Goal: Information Seeking & Learning: Learn about a topic

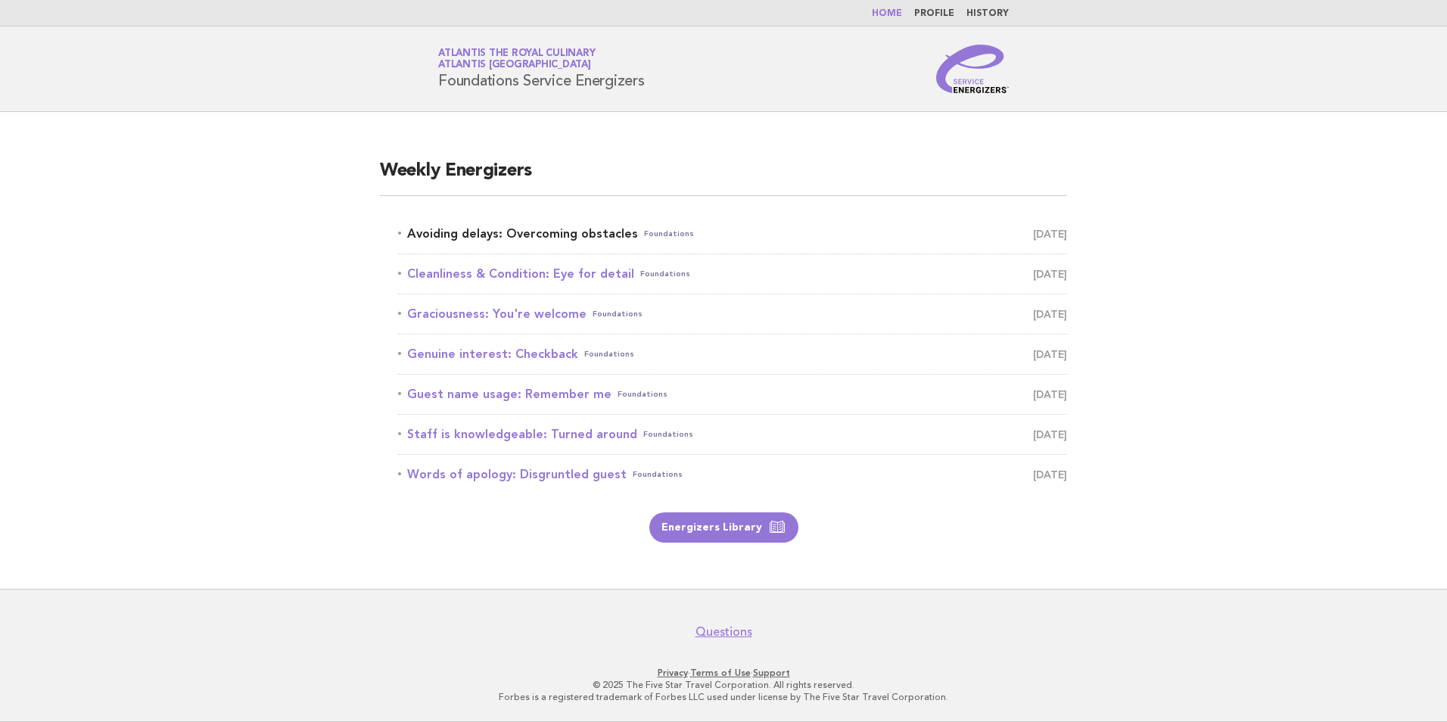
click at [587, 235] on link "Avoiding delays: Overcoming obstacles Foundations October 5" at bounding box center [732, 233] width 669 height 21
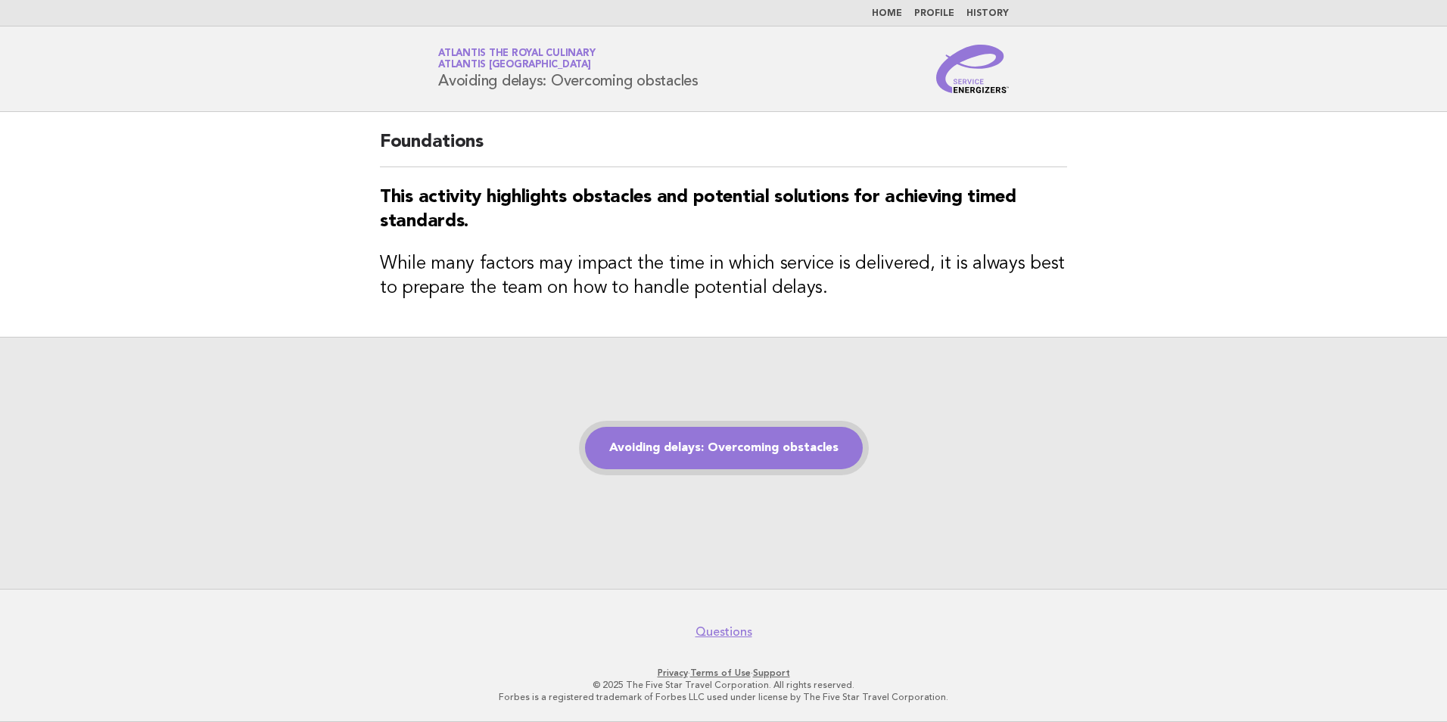
click at [753, 451] on link "Avoiding delays: Overcoming obstacles" at bounding box center [724, 448] width 278 height 42
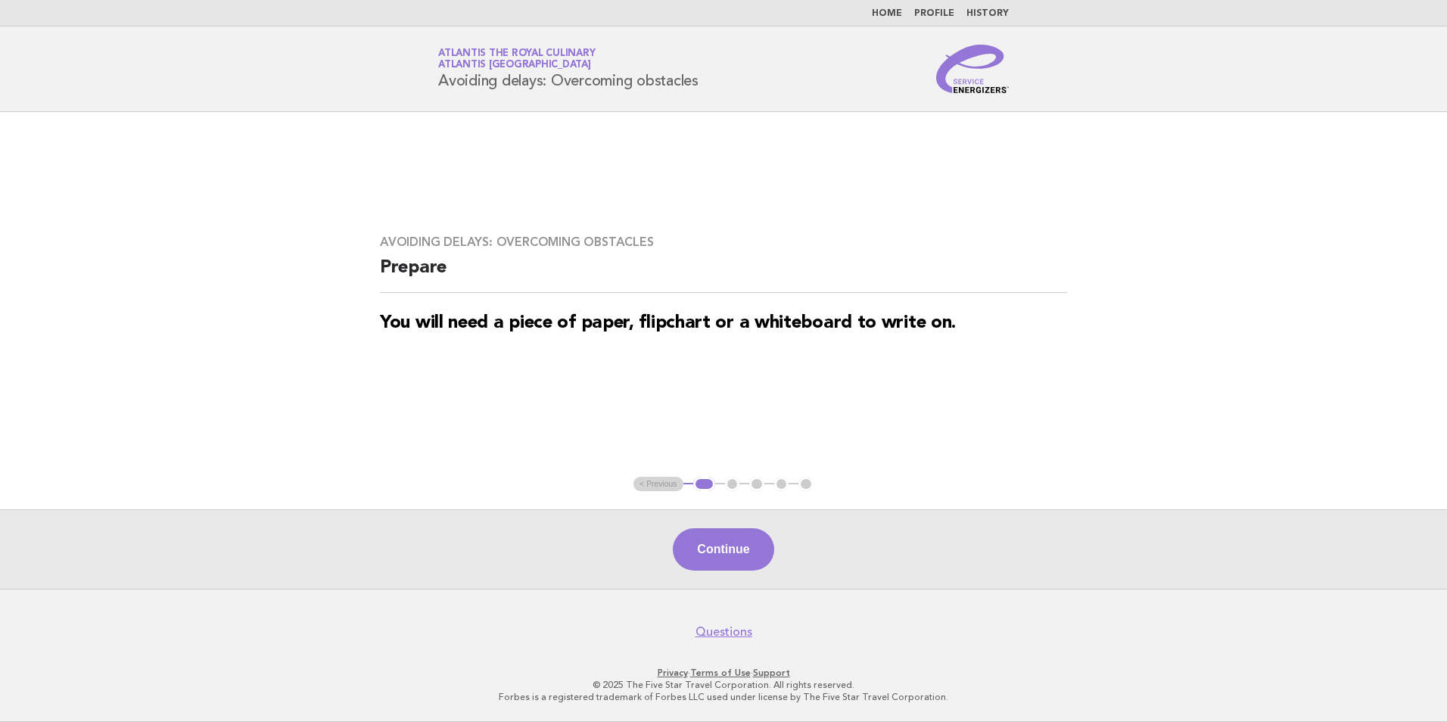
click at [640, 564] on div "Continue" at bounding box center [723, 548] width 1447 height 79
click at [728, 558] on button "Continue" at bounding box center [723, 549] width 101 height 42
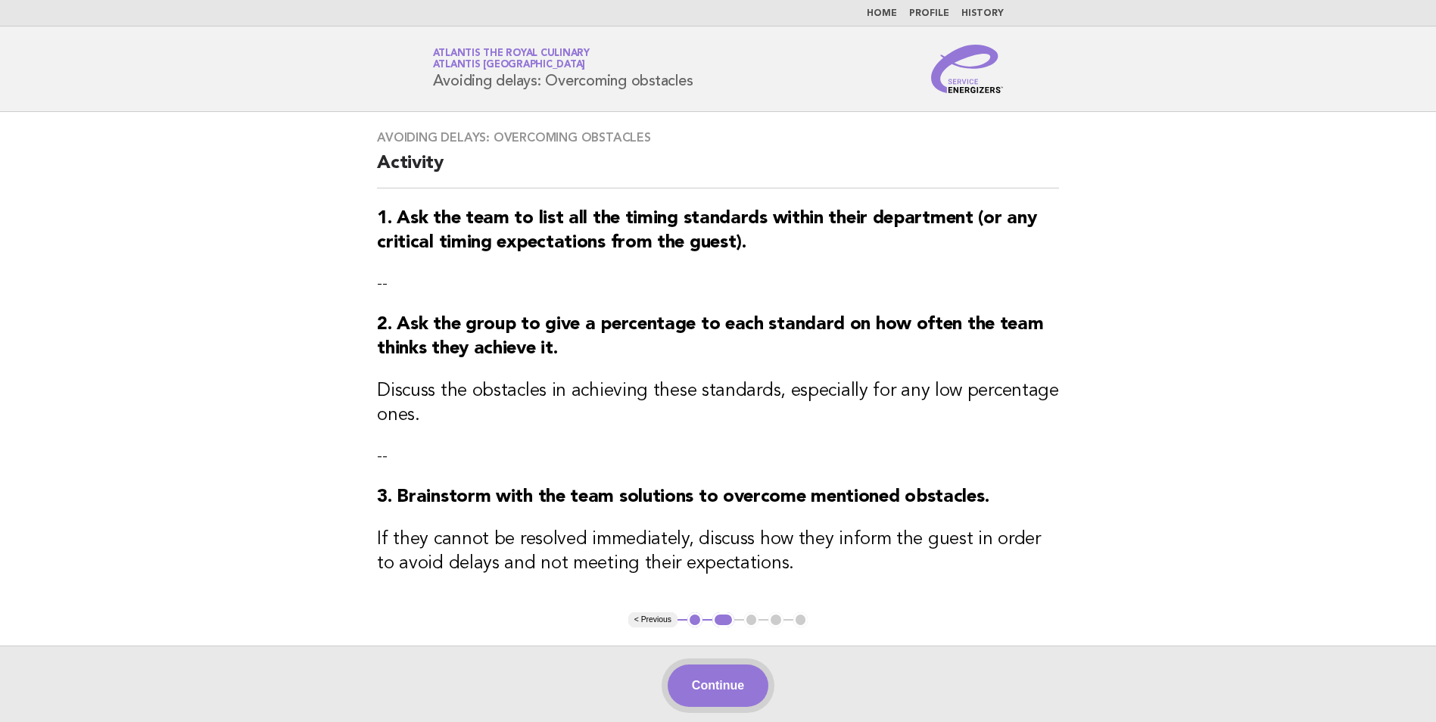
click at [730, 684] on button "Continue" at bounding box center [718, 686] width 101 height 42
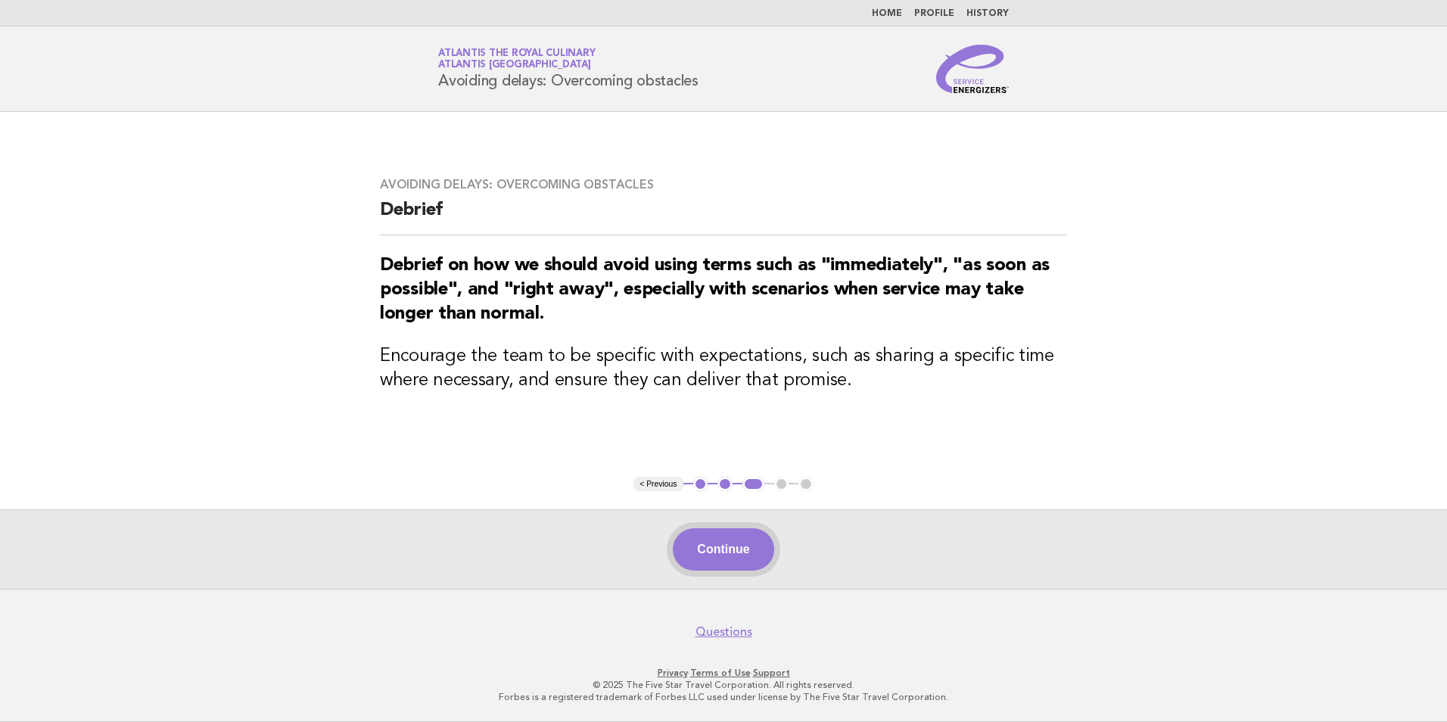
click at [722, 543] on button "Continue" at bounding box center [723, 549] width 101 height 42
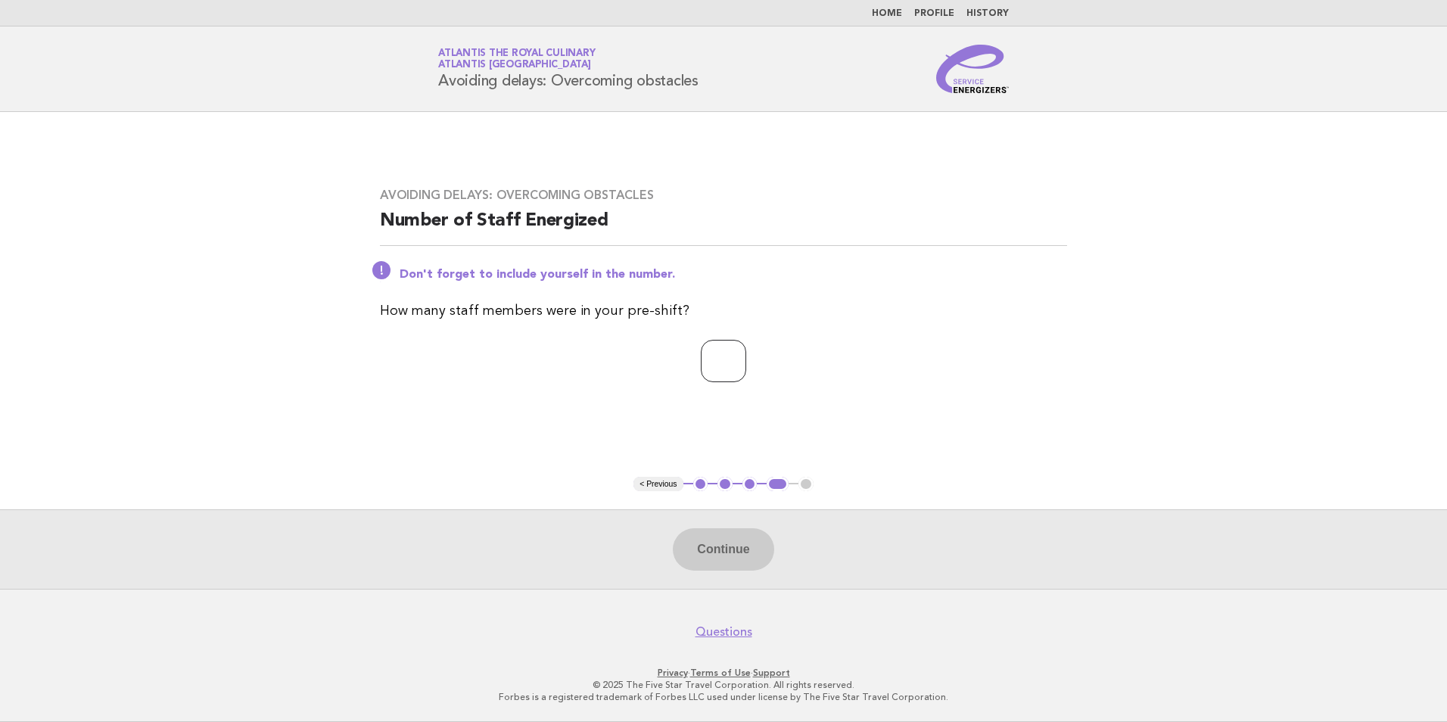
click at [738, 360] on input "number" at bounding box center [723, 361] width 45 height 42
type input "**"
click at [711, 545] on button "Continue" at bounding box center [723, 549] width 101 height 42
